Goal: Task Accomplishment & Management: Manage account settings

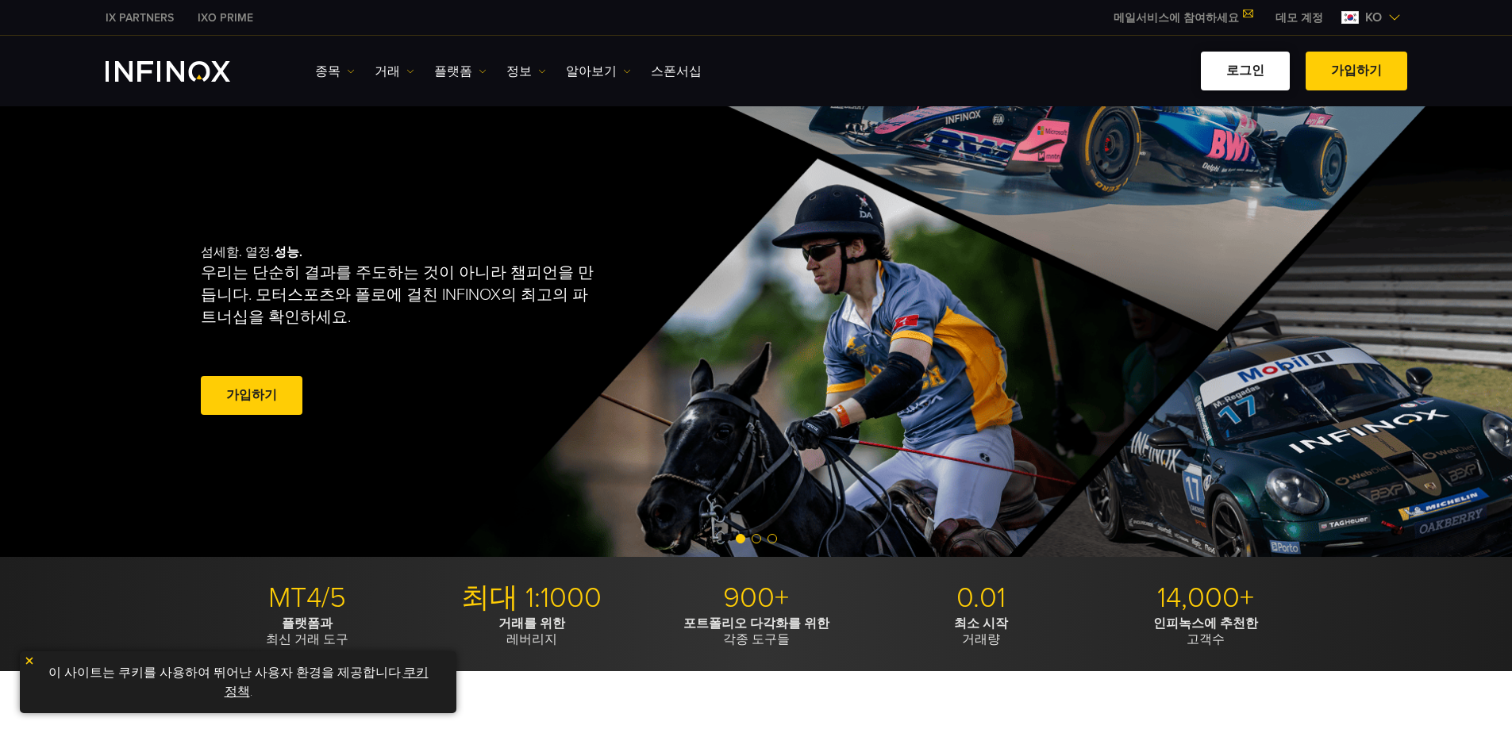
drag, startPoint x: 0, startPoint y: 0, endPoint x: 1248, endPoint y: 78, distance: 1250.8
click at [1248, 78] on link "로그인" at bounding box center [1245, 71] width 89 height 39
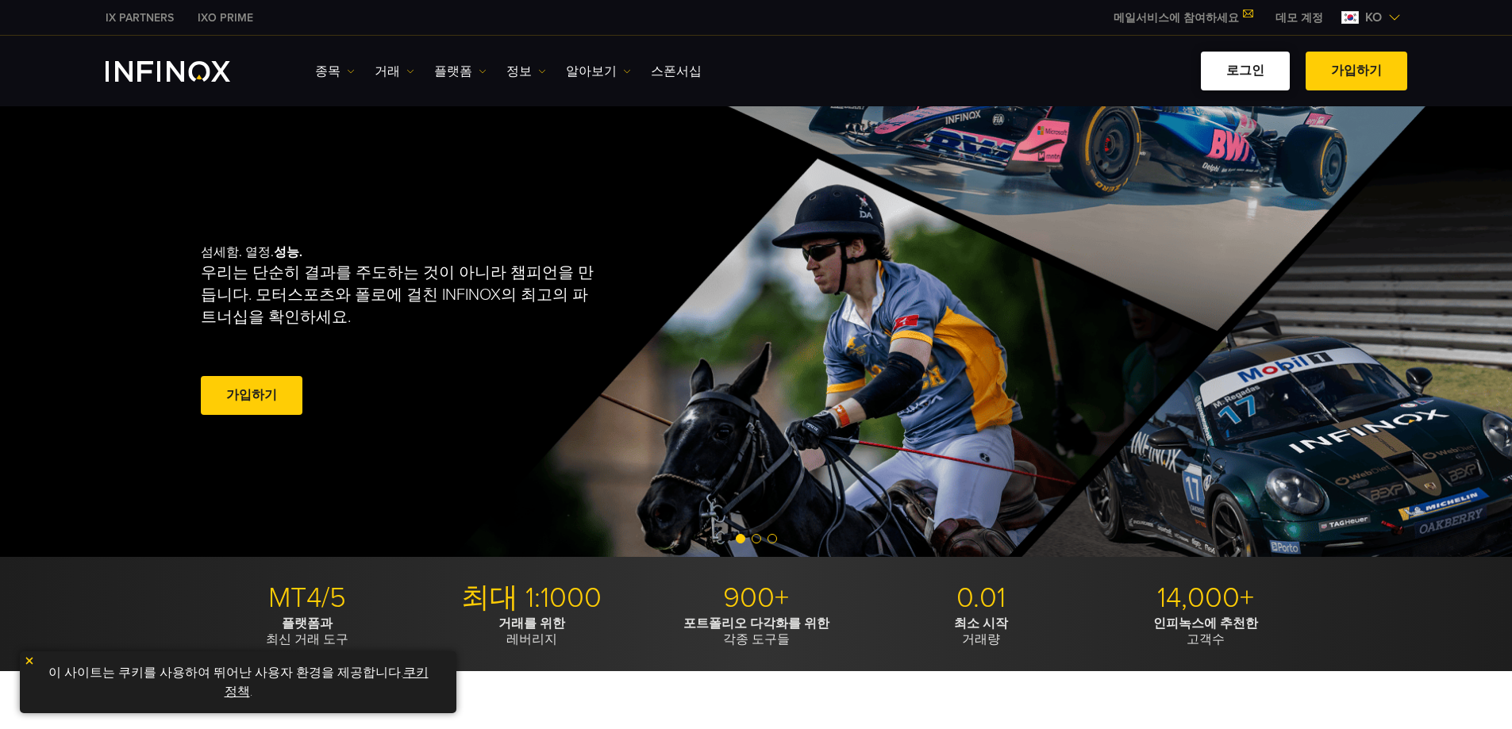
click at [1248, 78] on link "로그인" at bounding box center [1245, 71] width 89 height 39
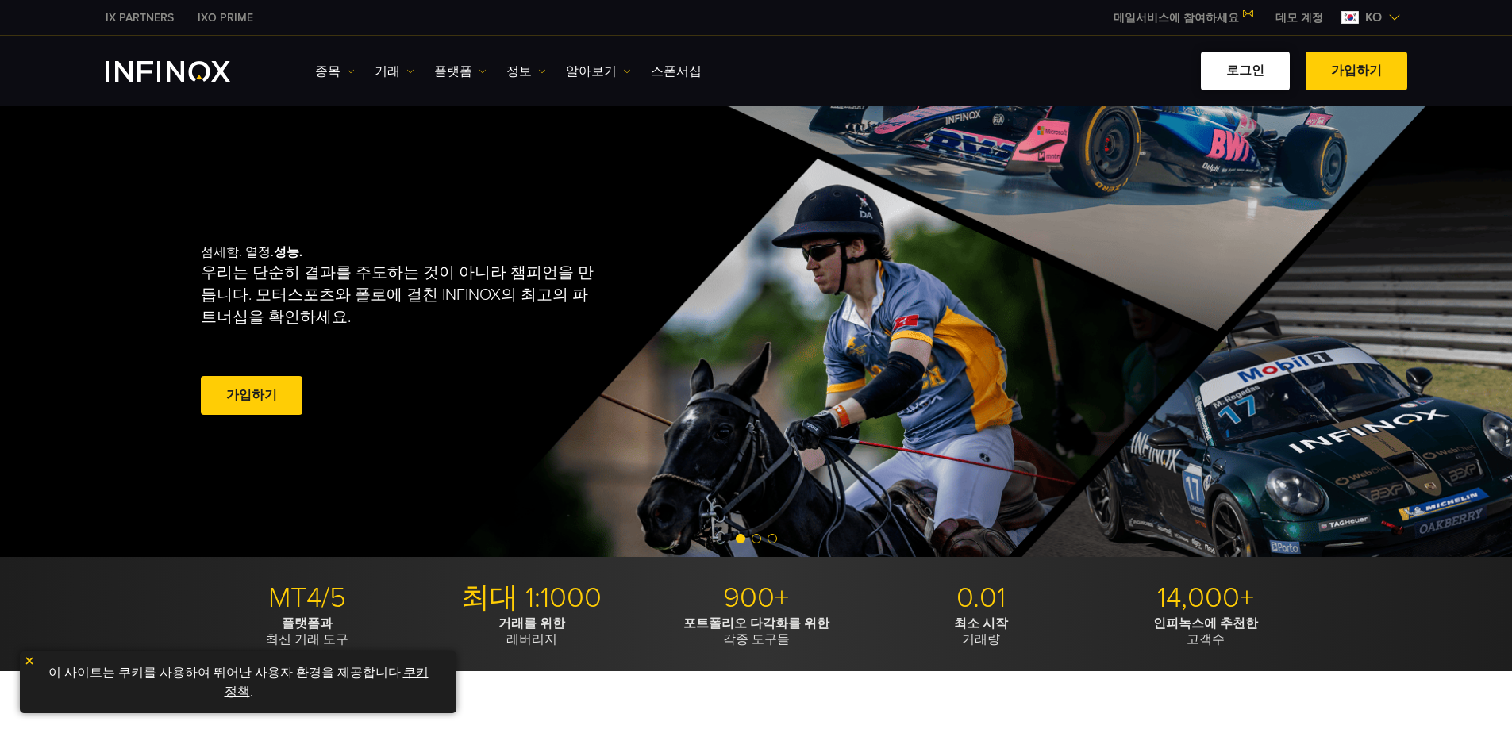
click at [1248, 78] on link "로그인" at bounding box center [1245, 71] width 89 height 39
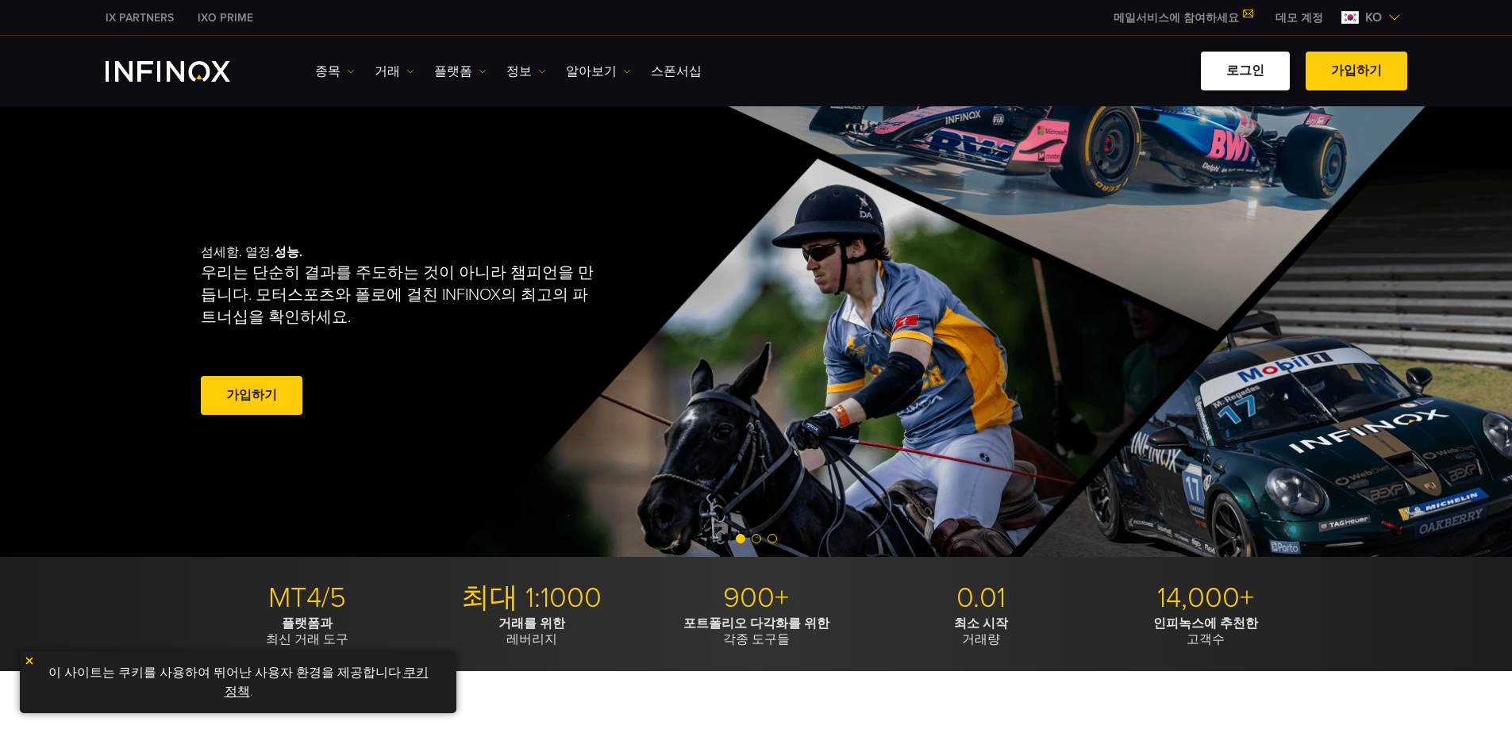
click at [1248, 78] on link "로그인" at bounding box center [1245, 71] width 89 height 39
drag, startPoint x: 1248, startPoint y: 78, endPoint x: 321, endPoint y: 349, distance: 966.6
click at [1248, 78] on link "로그인" at bounding box center [1245, 71] width 89 height 39
